Goal: Task Accomplishment & Management: Manage account settings

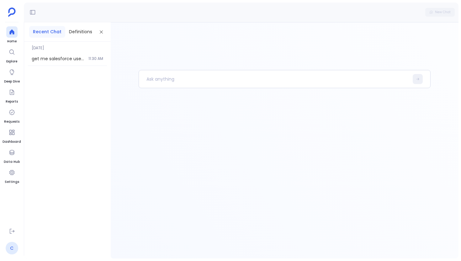
click at [13, 247] on link "C" at bounding box center [12, 248] width 13 height 13
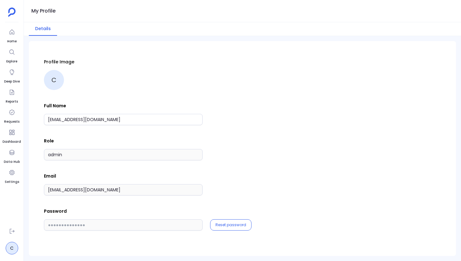
click at [12, 237] on ul "C" at bounding box center [12, 239] width 18 height 29
click at [12, 232] on icon at bounding box center [12, 231] width 6 height 6
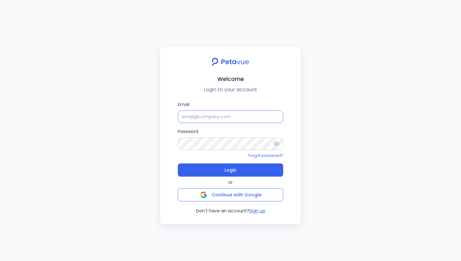
click at [196, 115] on input "Email" at bounding box center [230, 116] width 105 height 13
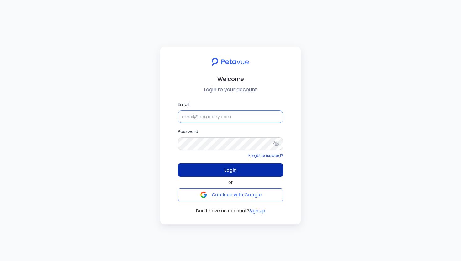
type input "[EMAIL_ADDRESS][DOMAIN_NAME]"
click at [207, 169] on button "Login" at bounding box center [230, 169] width 105 height 13
